Goal: Transaction & Acquisition: Purchase product/service

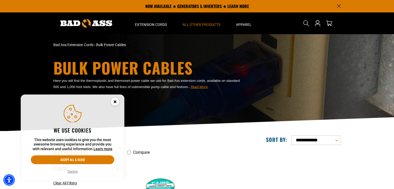
click at [115, 101] on icon "Close this option" at bounding box center [115, 102] width 2 height 2
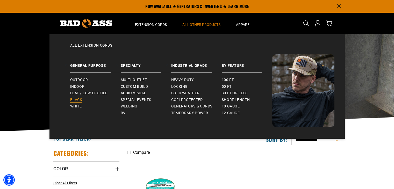
click at [75, 99] on span "Black" at bounding box center [76, 100] width 12 height 5
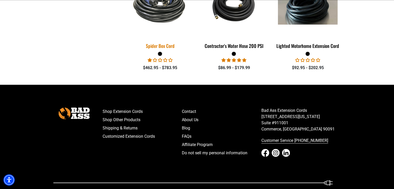
scroll to position [776, 0]
